Goal: Navigation & Orientation: Understand site structure

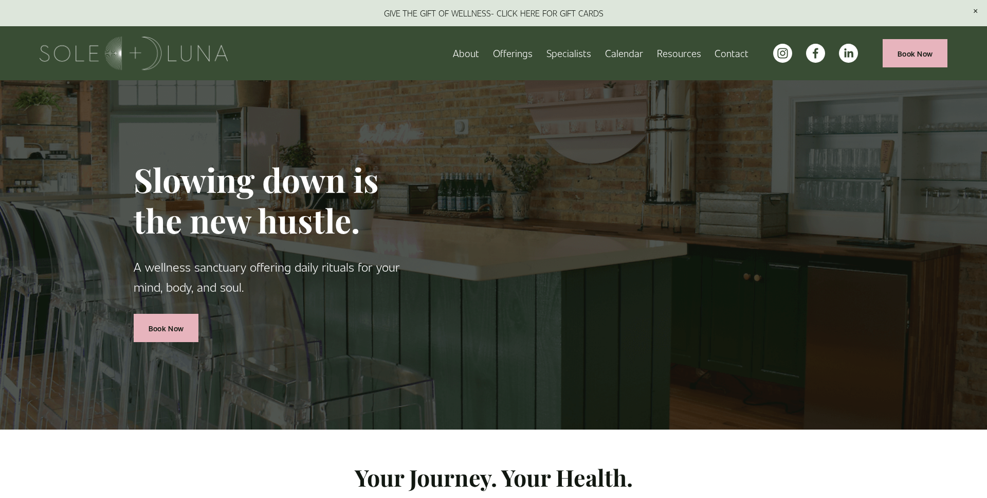
click at [464, 59] on link "About" at bounding box center [466, 53] width 26 height 18
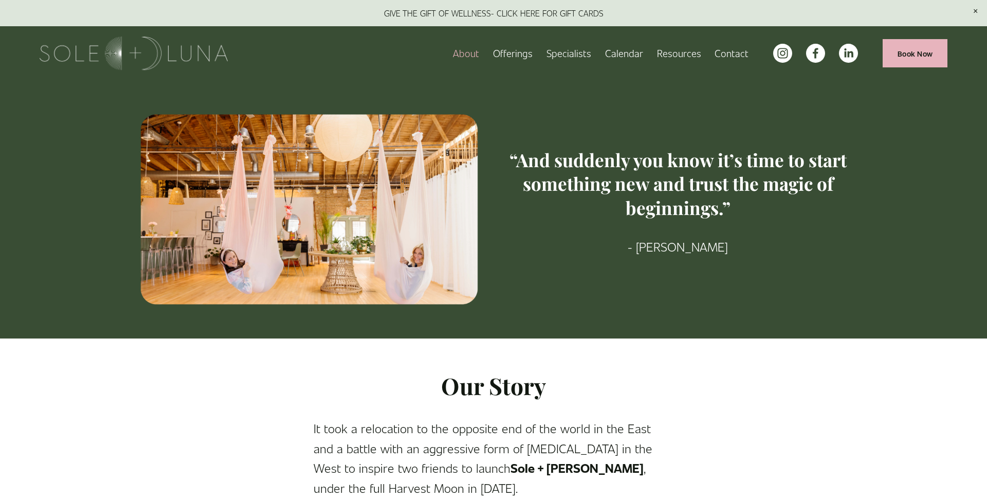
click at [629, 54] on link "Calendar" at bounding box center [624, 53] width 38 height 18
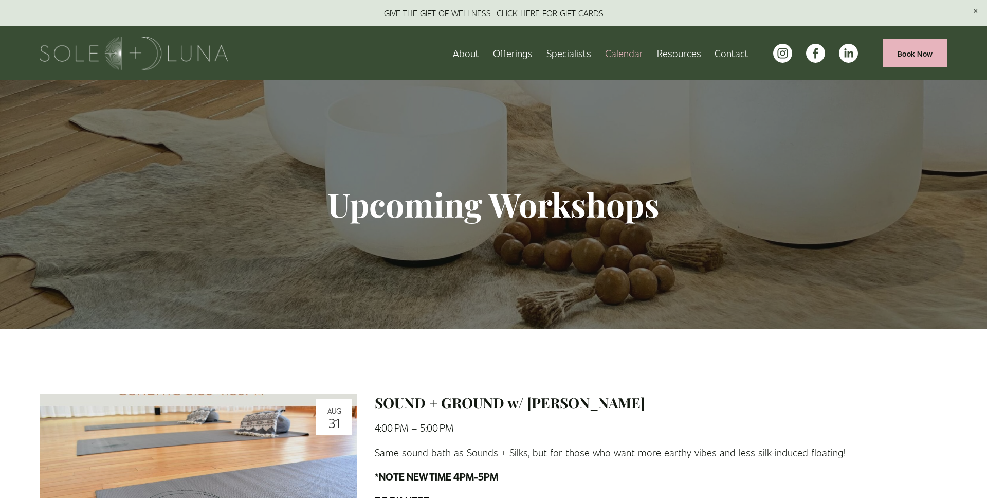
click at [197, 58] on img at bounding box center [134, 52] width 189 height 33
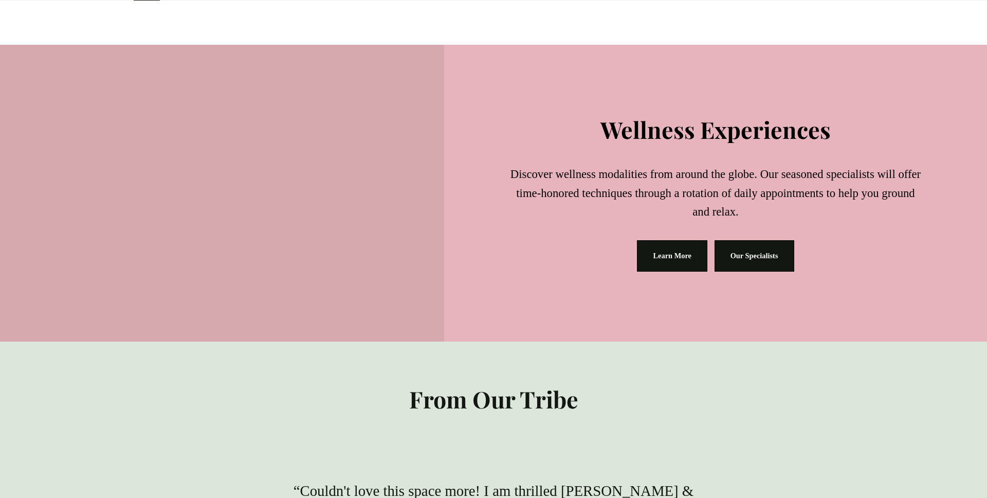
scroll to position [1317, 0]
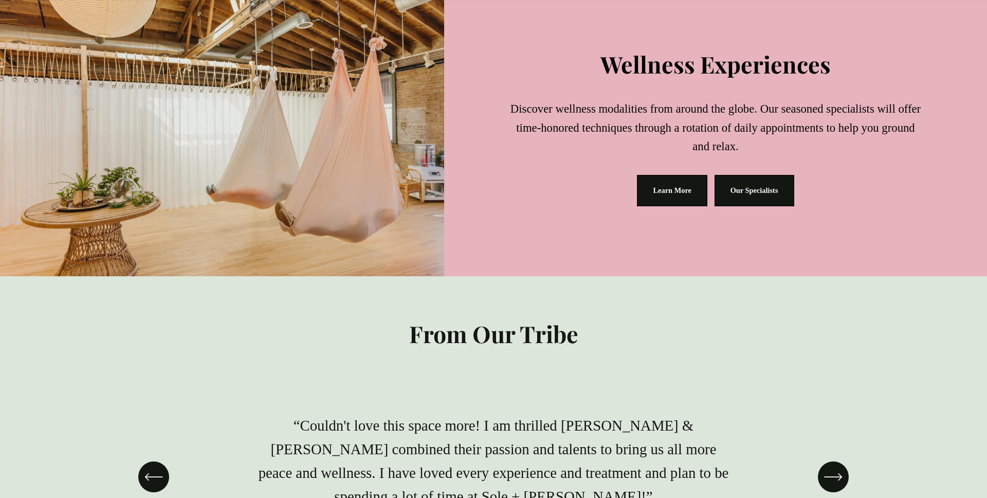
click at [768, 206] on link "Our Specialists" at bounding box center [754, 190] width 80 height 31
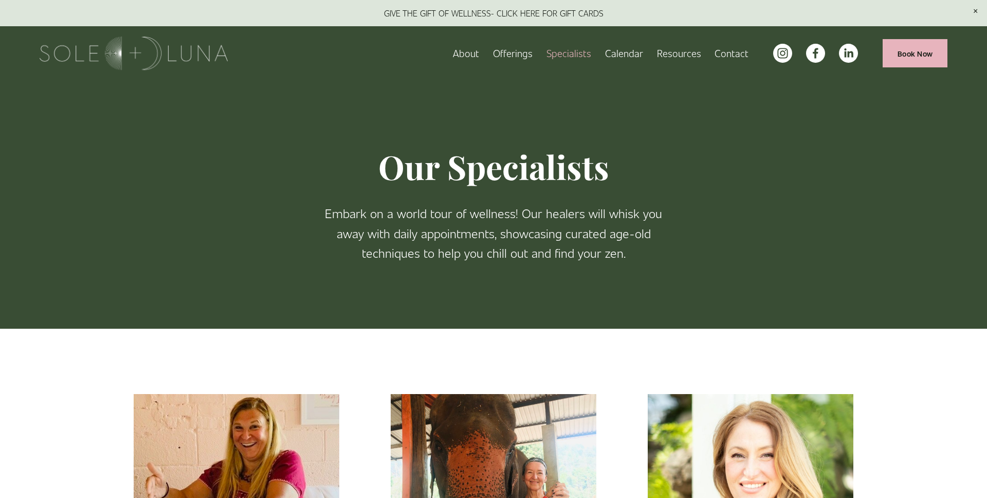
click at [0, 0] on span "Join our Wellness Newsletter" at bounding box center [0, 0] width 0 height 0
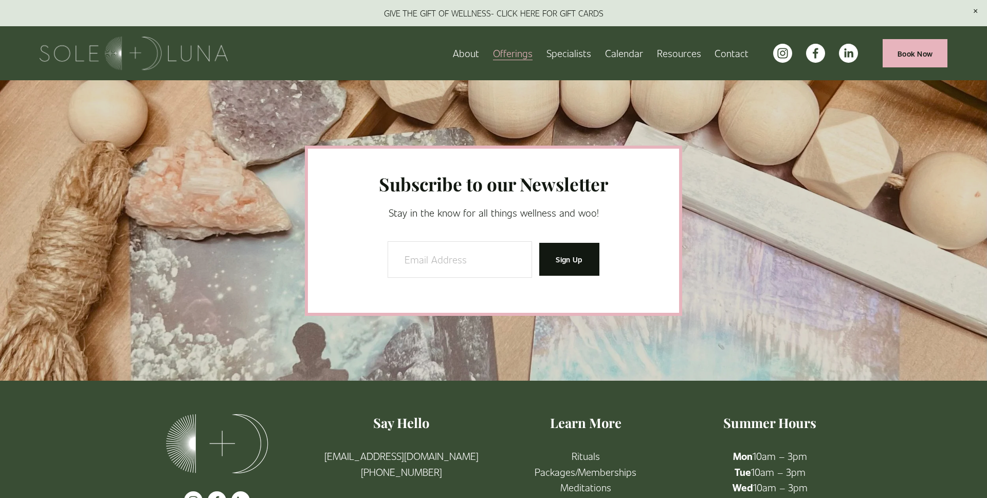
click at [0, 0] on span "Charm School!" at bounding box center [0, 0] width 0 height 0
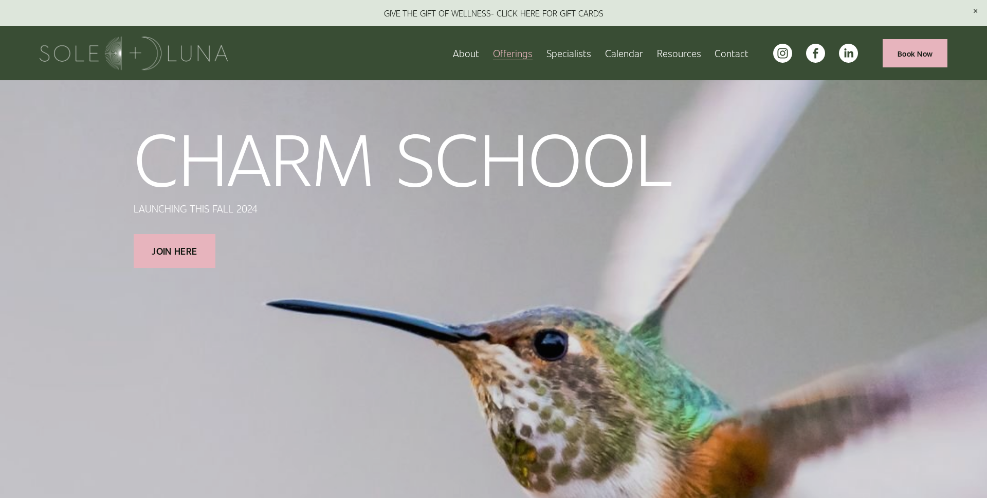
click at [0, 0] on span "Wellness Experiences" at bounding box center [0, 0] width 0 height 0
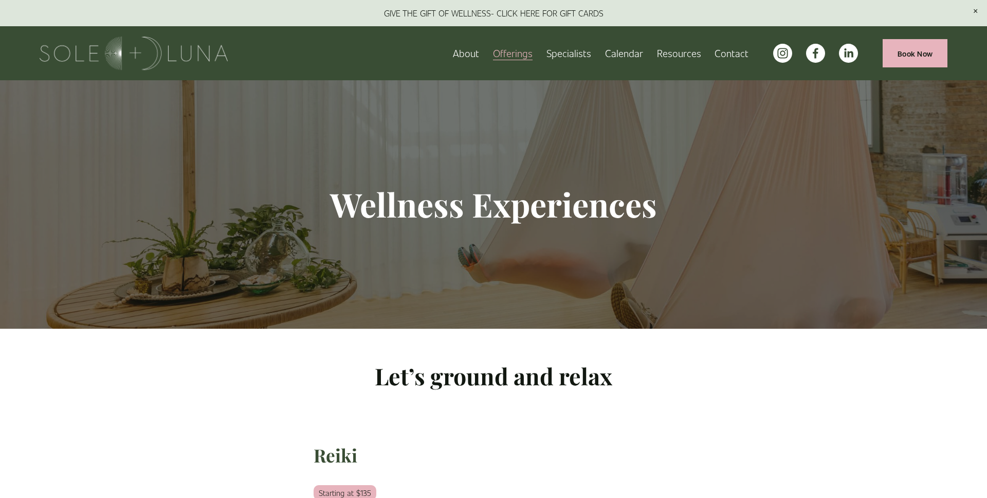
click at [722, 56] on link "Contact" at bounding box center [731, 53] width 34 height 18
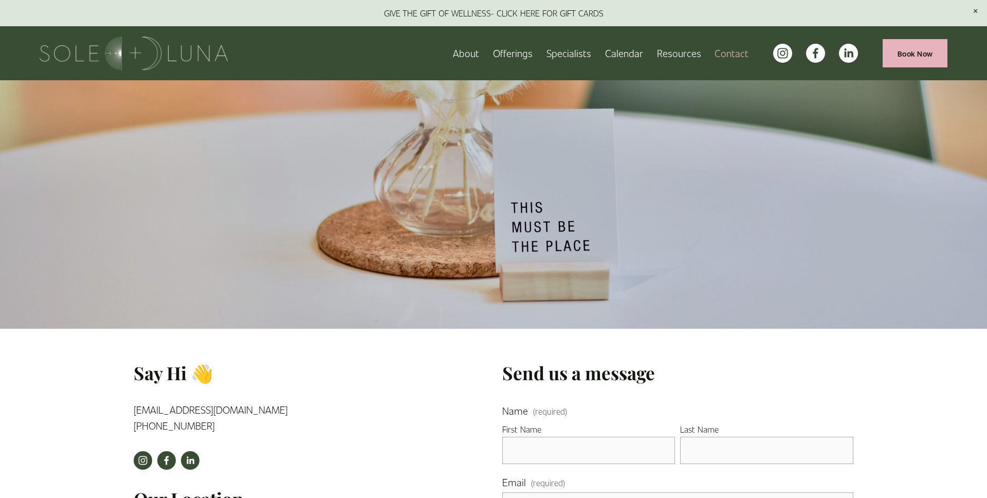
click at [461, 20] on link at bounding box center [493, 13] width 987 height 26
click at [193, 49] on img at bounding box center [134, 52] width 189 height 33
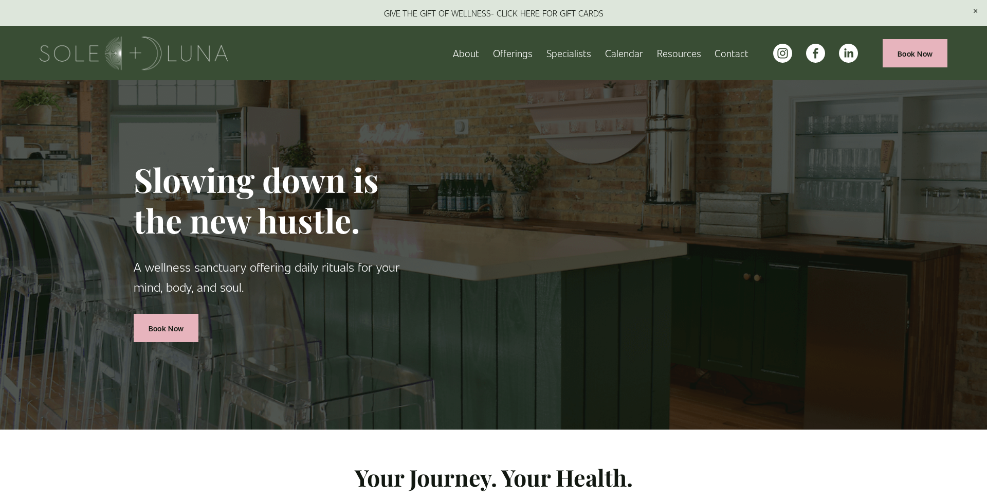
click at [394, 168] on h1 "Slowing down is the new hustle." at bounding box center [282, 199] width 297 height 81
click at [105, 164] on div "Slowing down is the new hustle. A wellness sanctuary offering daily rituals for…" at bounding box center [493, 254] width 799 height 349
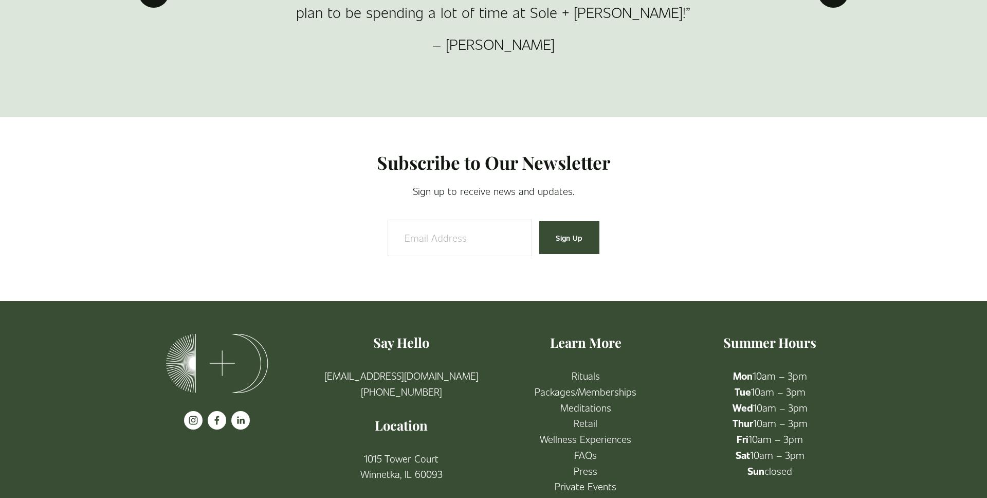
scroll to position [1896, 0]
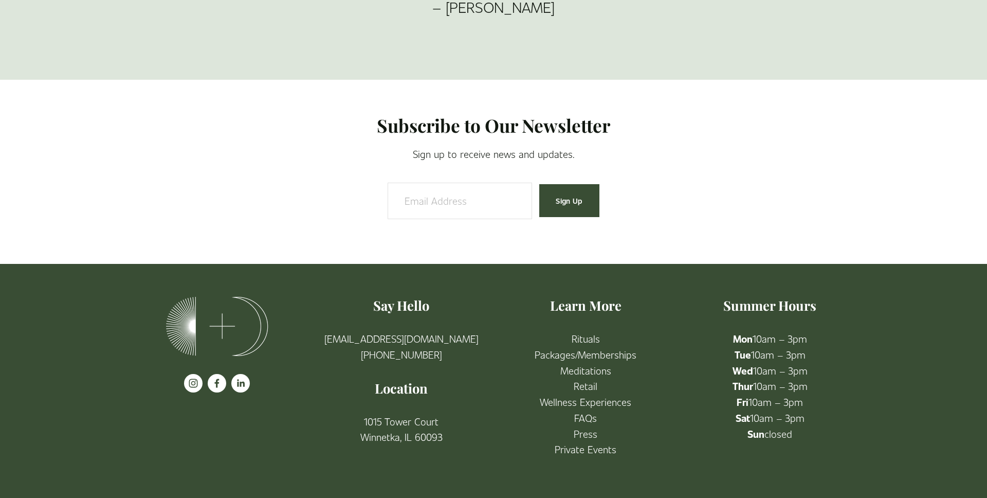
click at [189, 385] on use "instagram-unauth" at bounding box center [193, 383] width 19 height 19
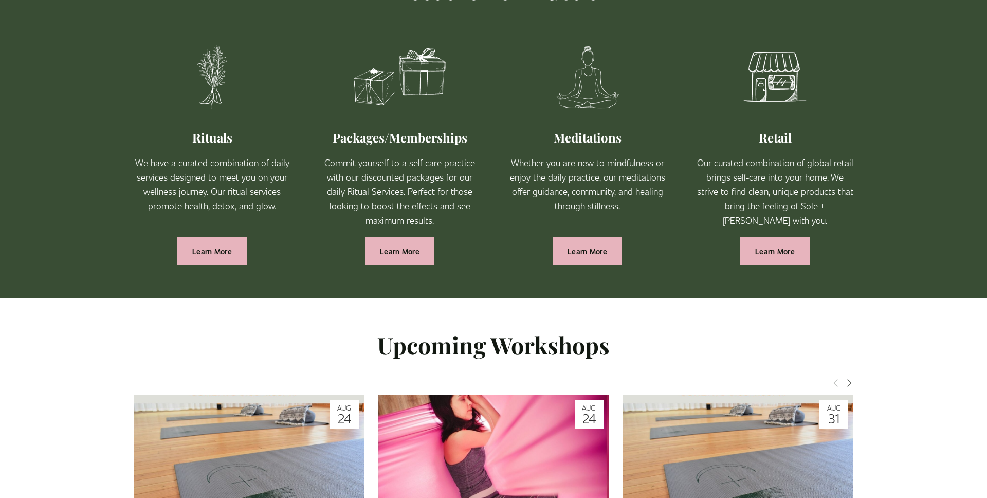
scroll to position [0, 0]
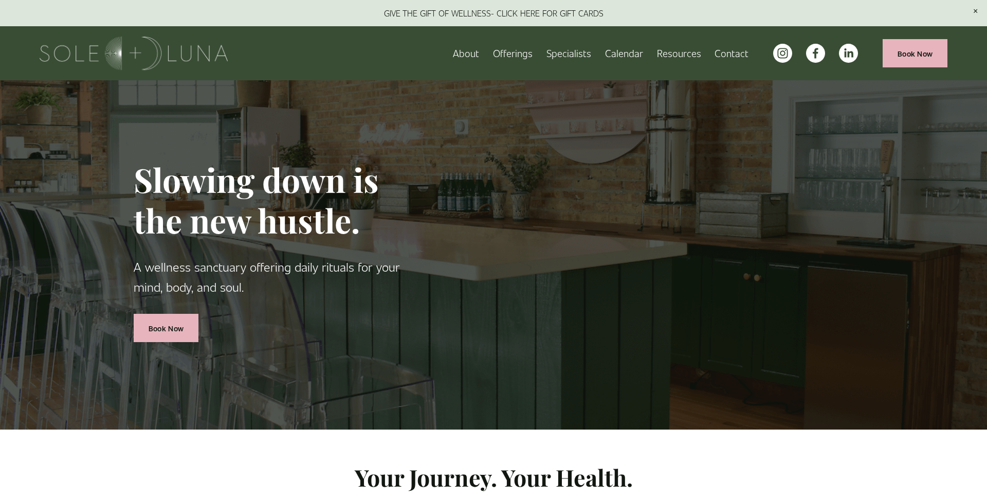
click at [0, 0] on span "FAQs" at bounding box center [0, 0] width 0 height 0
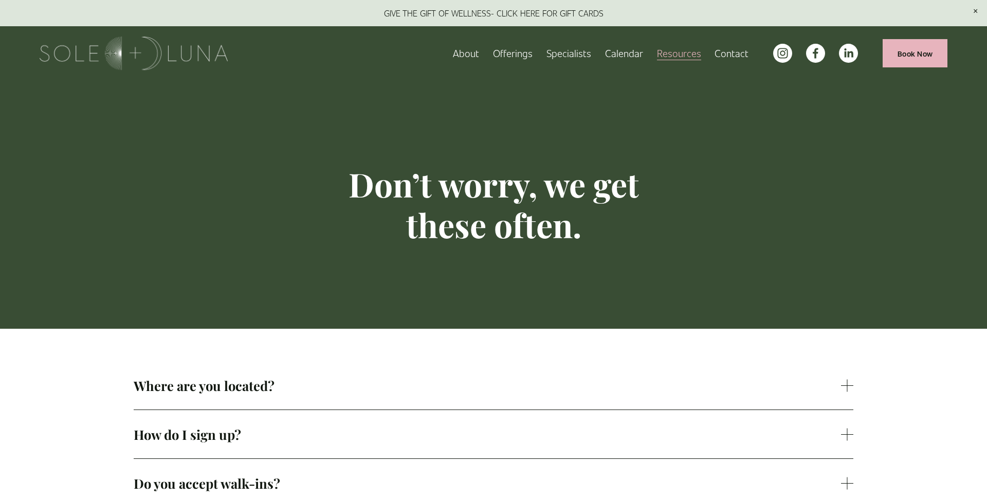
click at [146, 50] on img at bounding box center [134, 52] width 189 height 33
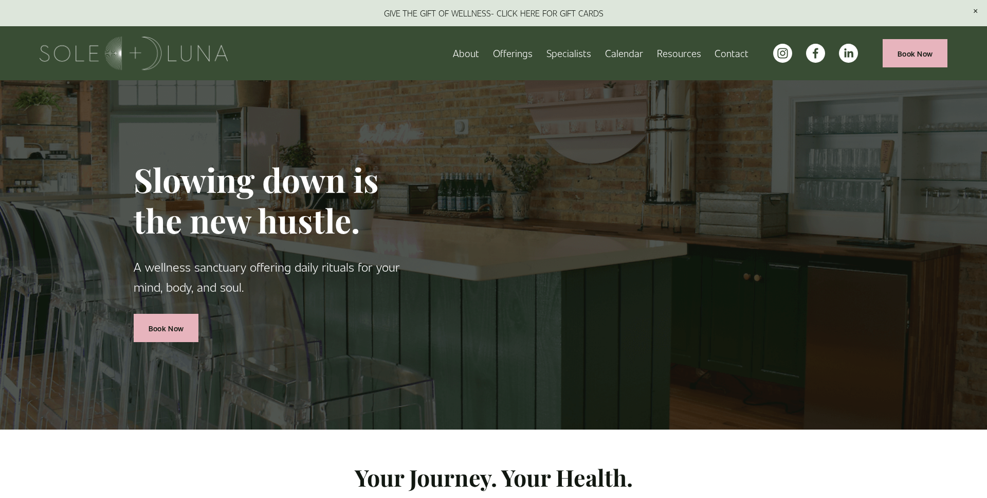
click at [523, 58] on span "Offerings" at bounding box center [513, 53] width 40 height 16
click at [0, 0] on span "Rituals" at bounding box center [0, 0] width 0 height 0
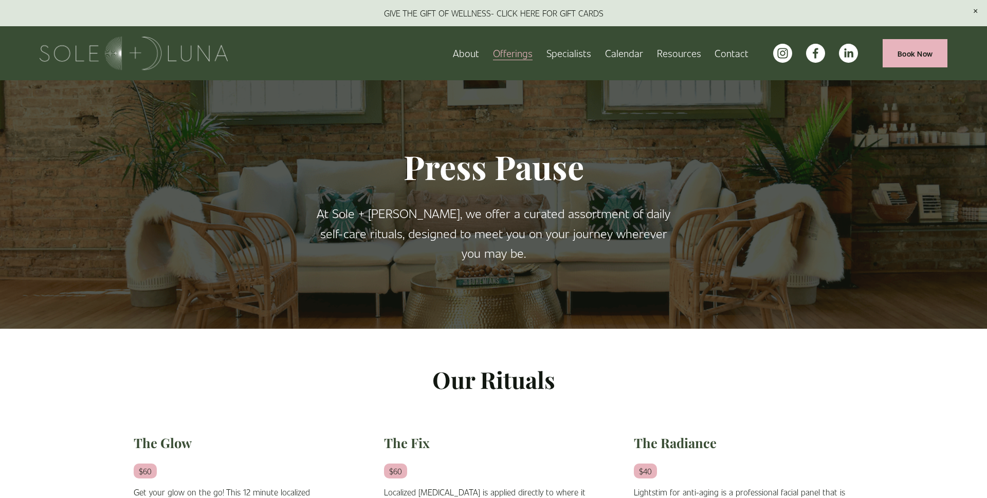
click at [0, 0] on span "Meditations" at bounding box center [0, 0] width 0 height 0
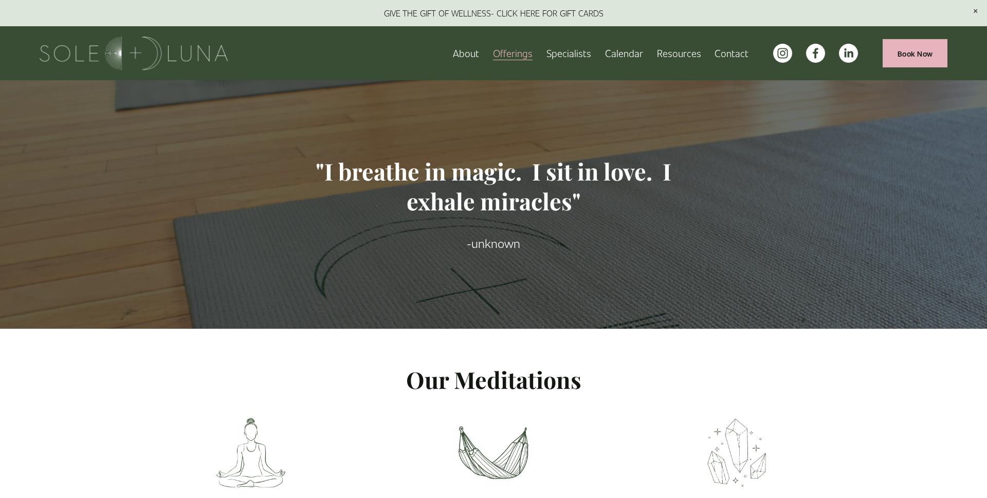
click at [0, 0] on span "Retail" at bounding box center [0, 0] width 0 height 0
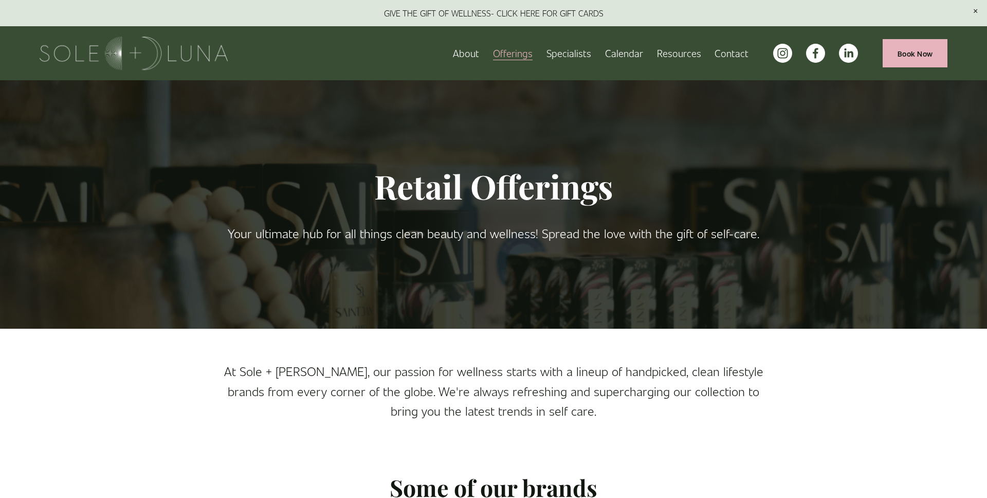
click at [0, 0] on span "Wellness Experiences" at bounding box center [0, 0] width 0 height 0
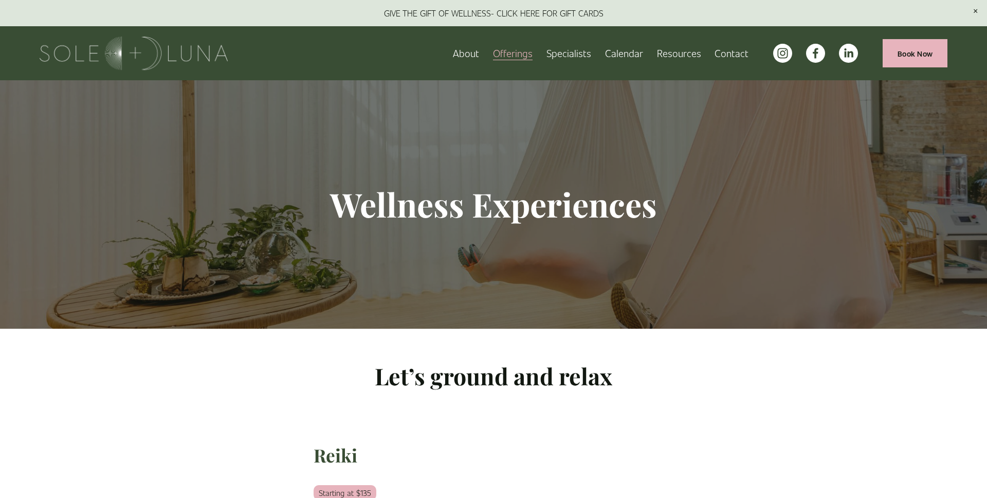
click at [560, 52] on link "Specialists" at bounding box center [568, 53] width 45 height 18
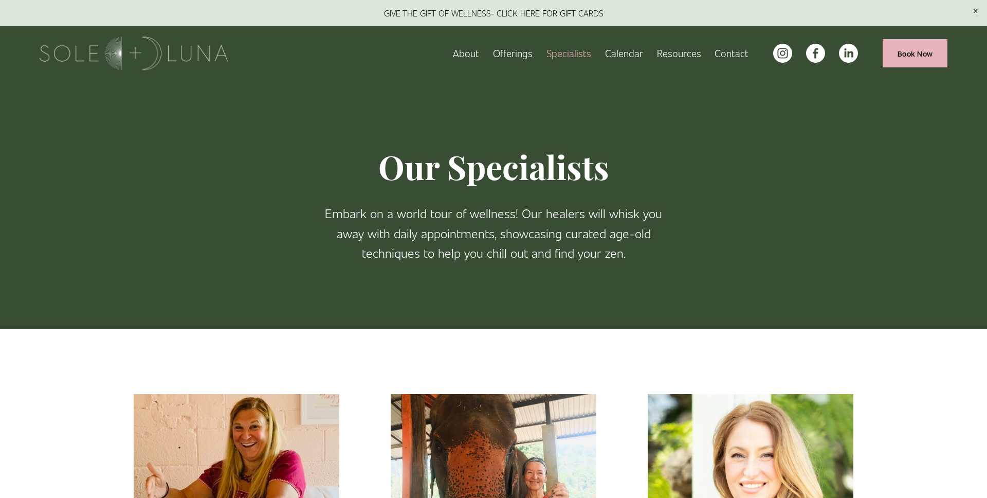
click at [143, 149] on div "Our Specialists Embark on a world tour of wellness! Our healers will whisk you …" at bounding box center [493, 204] width 799 height 247
click at [733, 54] on link "Contact" at bounding box center [731, 53] width 34 height 18
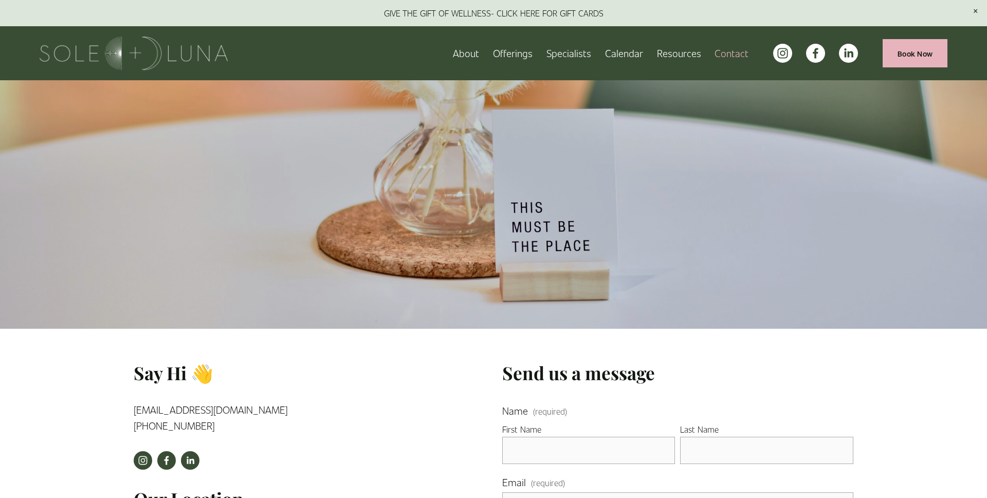
click at [57, 169] on div at bounding box center [493, 164] width 987 height 328
